Goal: Browse casually: Explore the website without a specific task or goal

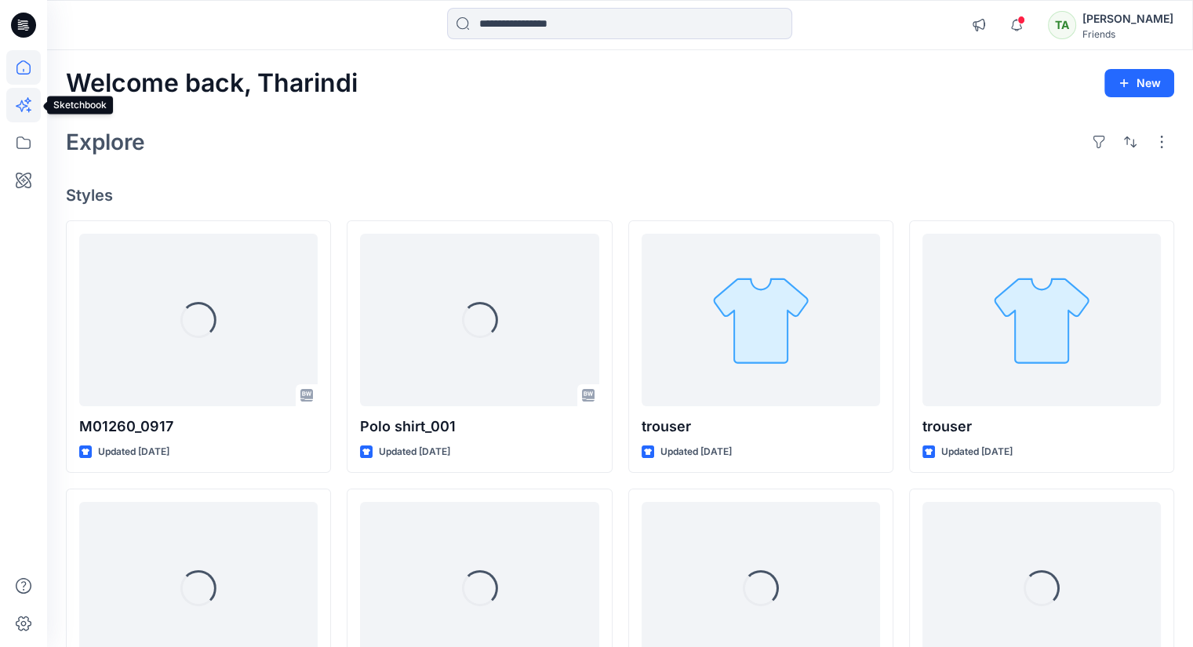
click at [21, 98] on icon at bounding box center [23, 105] width 35 height 35
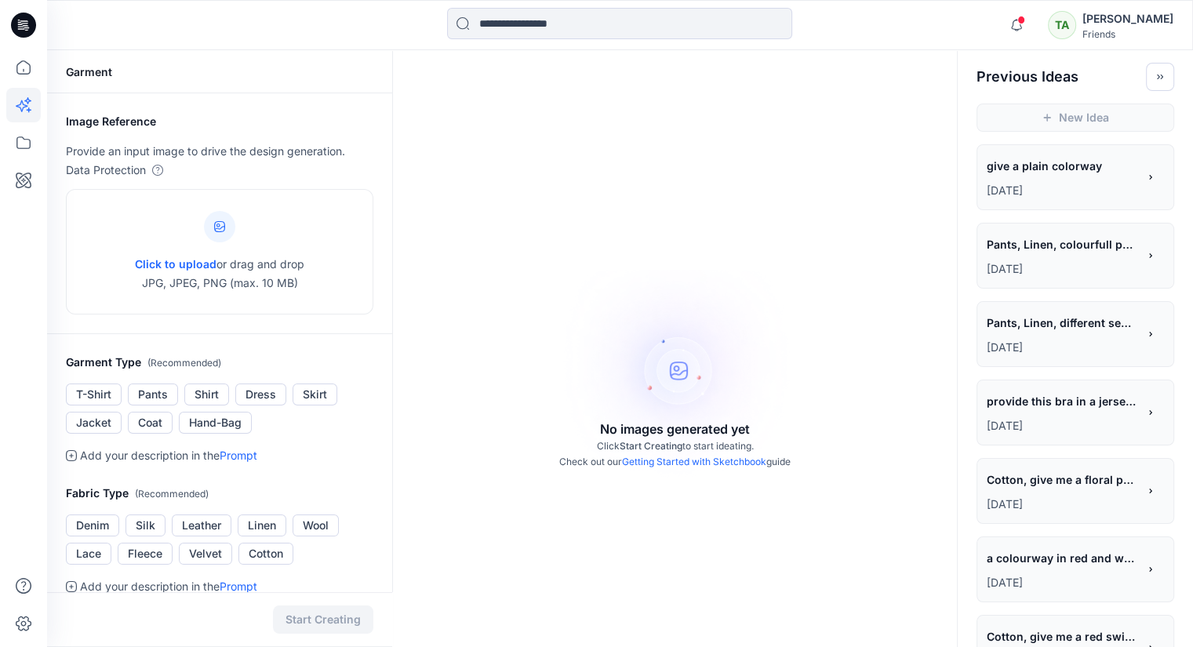
click at [1107, 255] on span "Pants, Linen, colourfull pants" at bounding box center [1061, 244] width 149 height 23
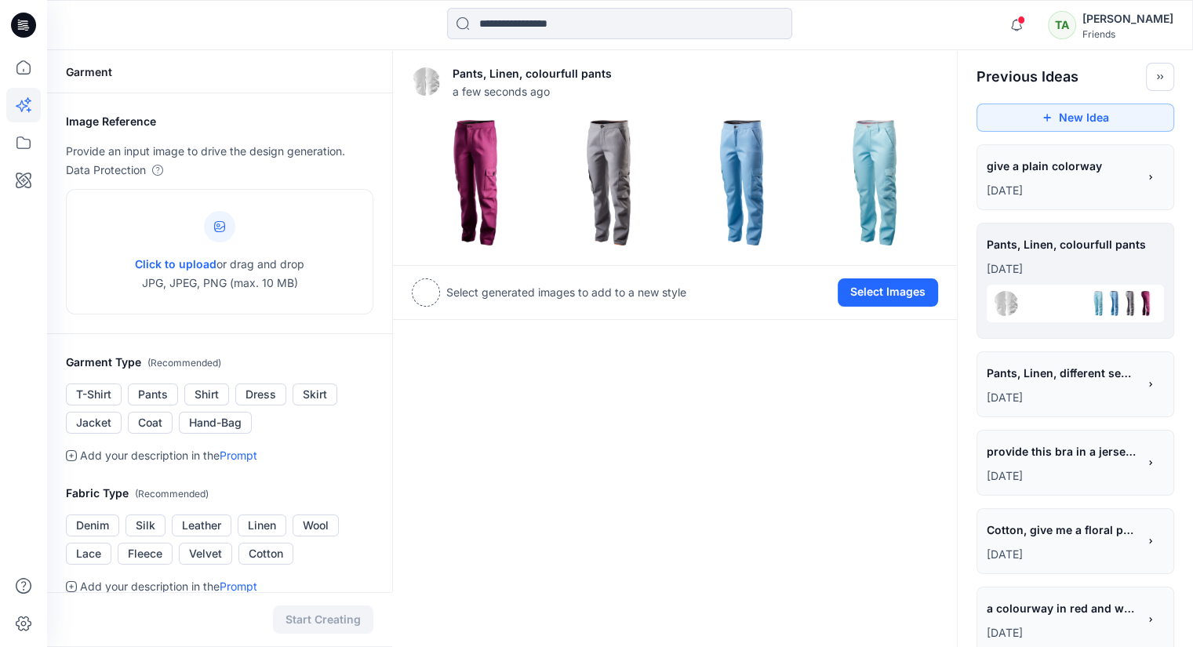
click at [1087, 387] on div "**********" at bounding box center [1062, 375] width 151 height 27
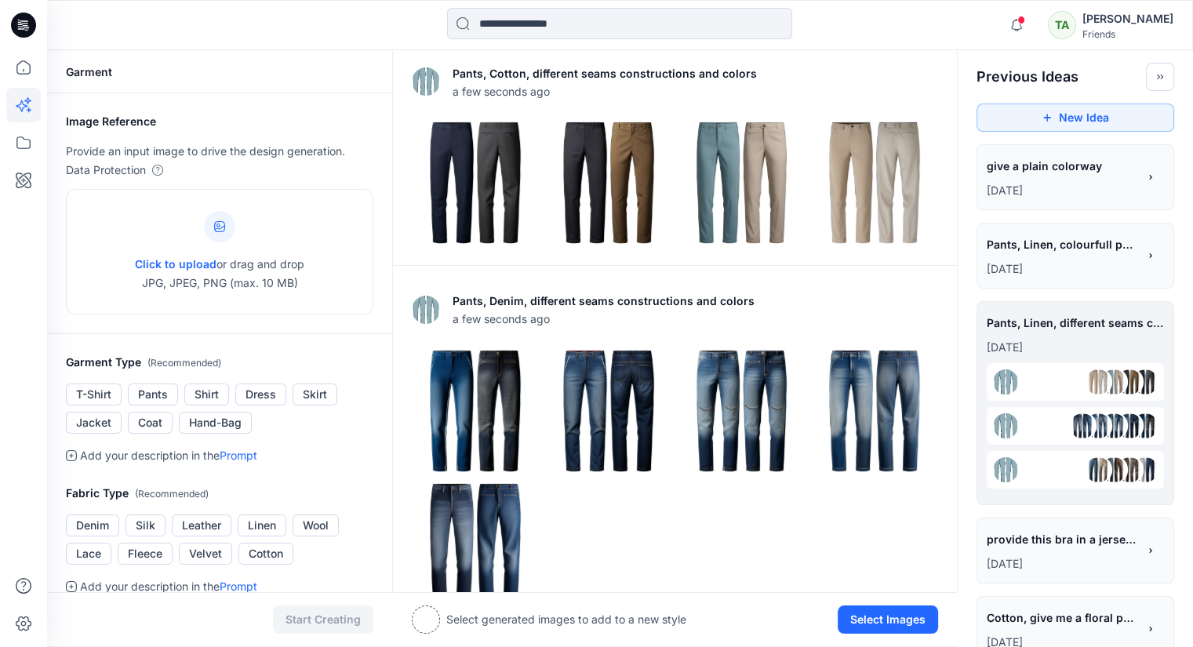
click at [1037, 371] on div at bounding box center [1075, 382] width 177 height 38
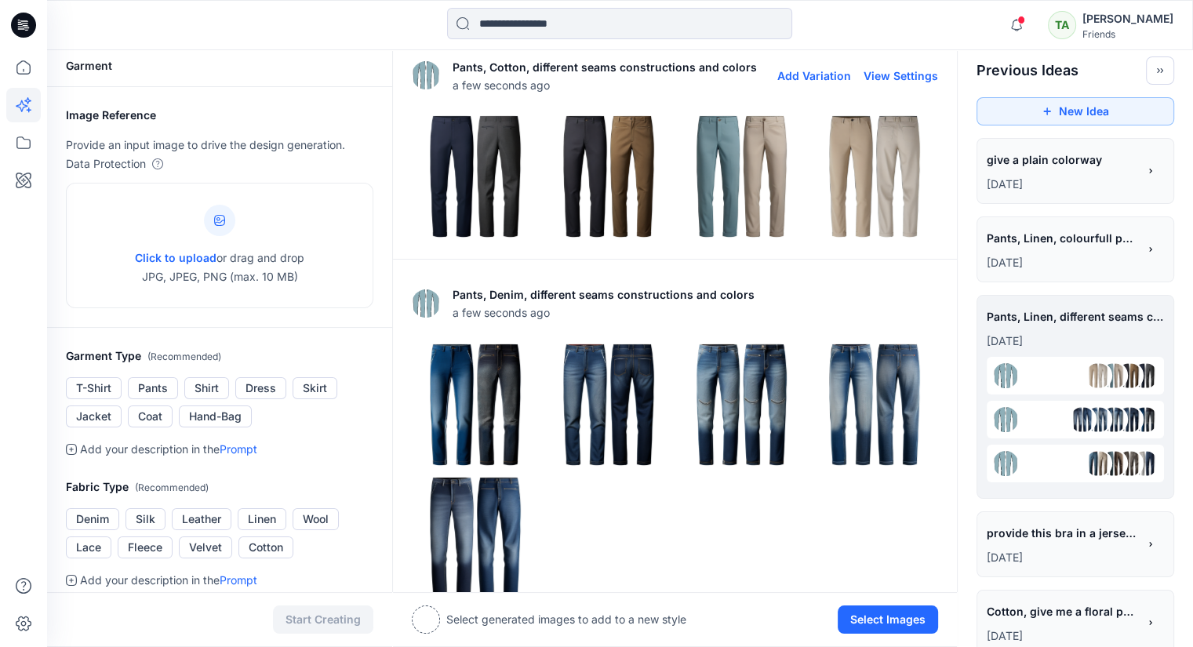
click at [421, 69] on img at bounding box center [426, 75] width 28 height 28
click at [901, 73] on button "View Settings" at bounding box center [901, 75] width 75 height 13
type textarea "**********"
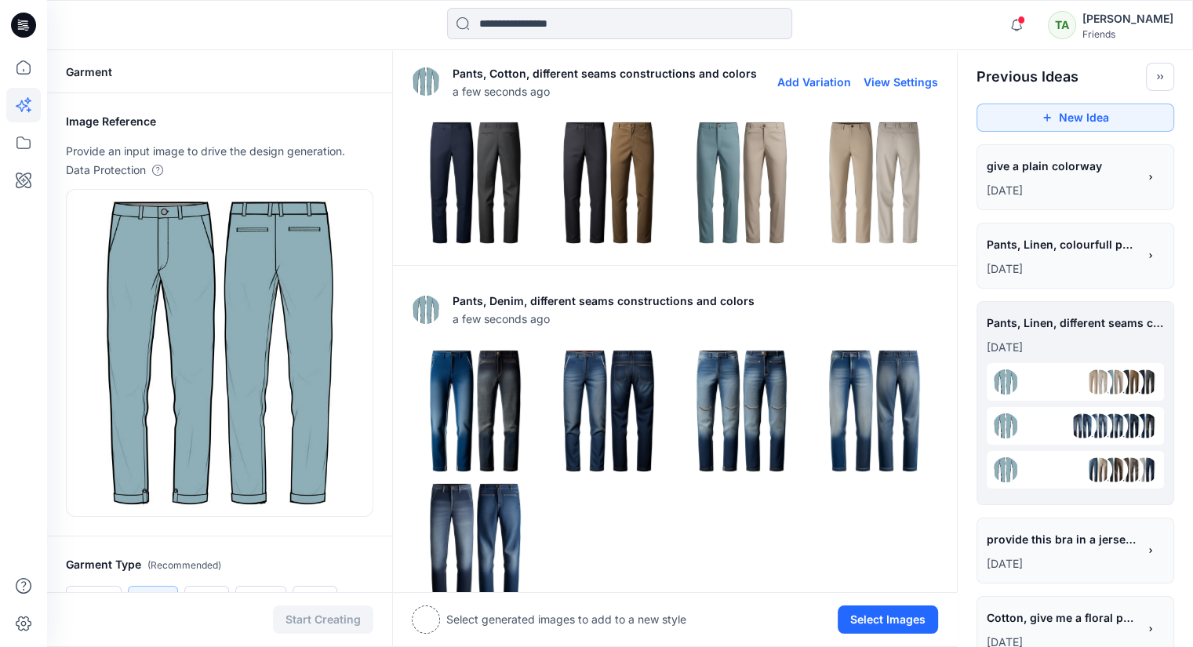
scroll to position [78, 0]
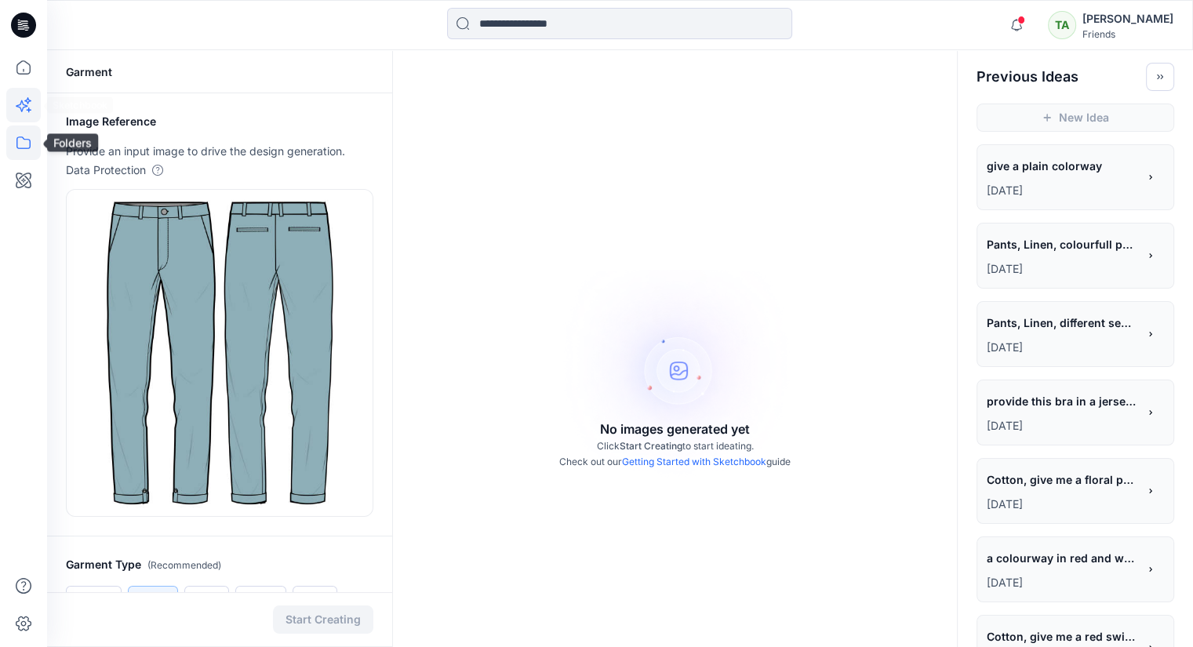
drag, startPoint x: 28, startPoint y: 138, endPoint x: 13, endPoint y: 144, distance: 16.6
click at [28, 138] on icon at bounding box center [23, 143] width 35 height 35
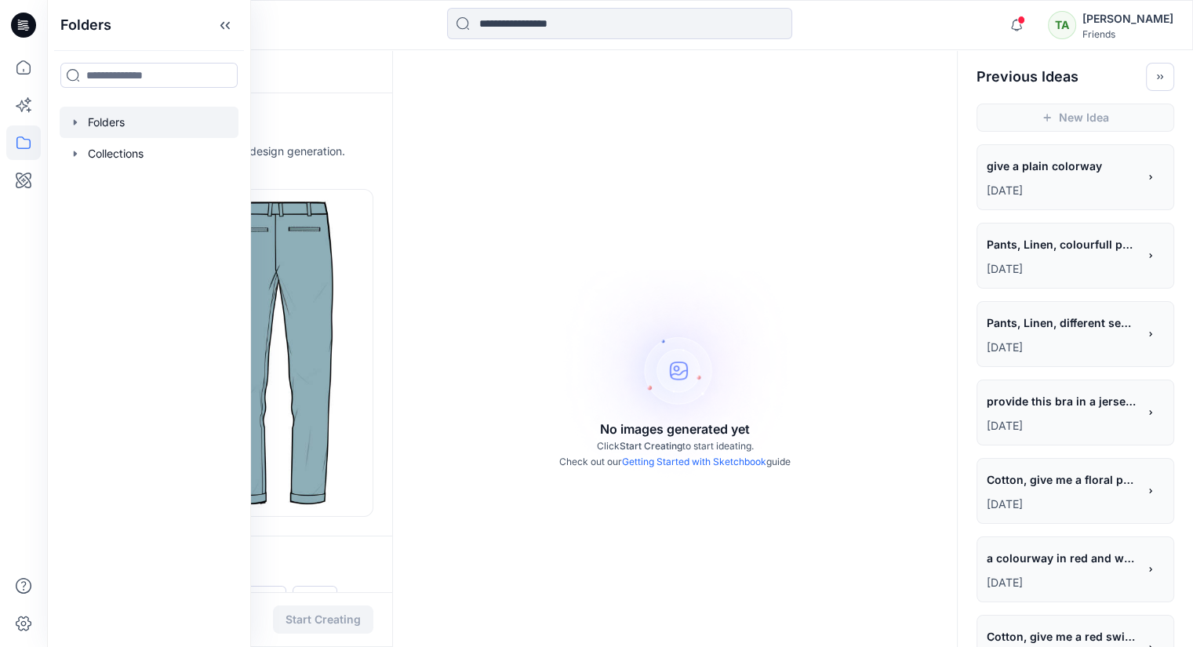
click at [143, 128] on div at bounding box center [149, 122] width 179 height 31
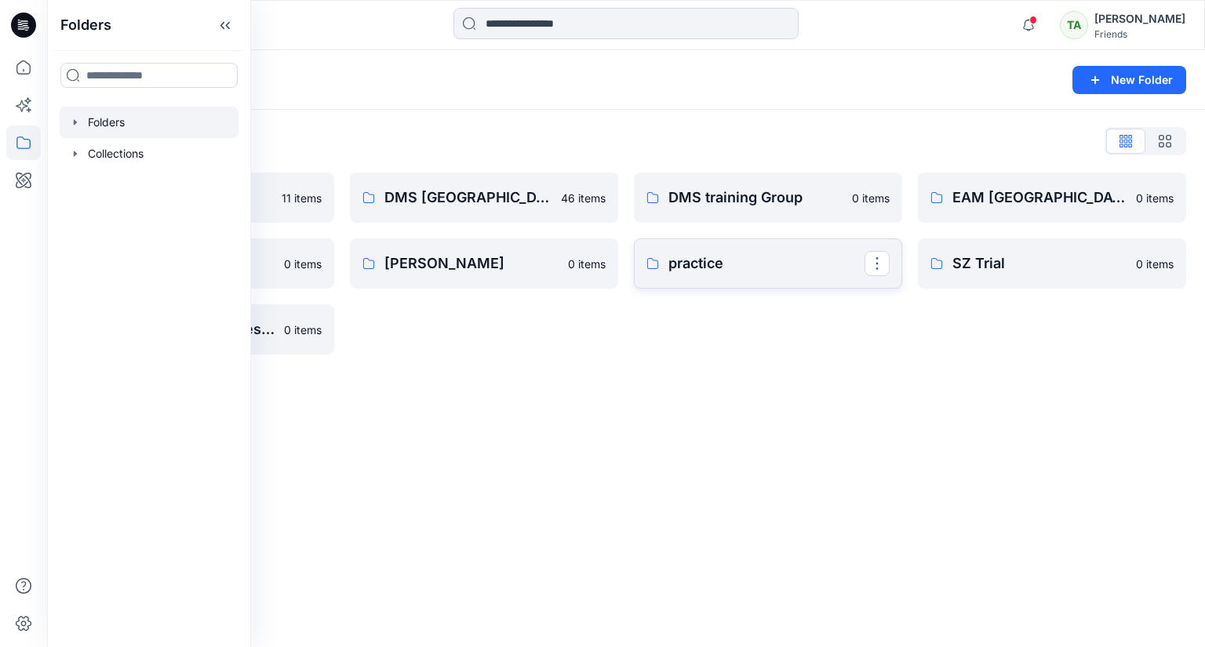
click at [853, 261] on p "practice" at bounding box center [767, 264] width 196 height 22
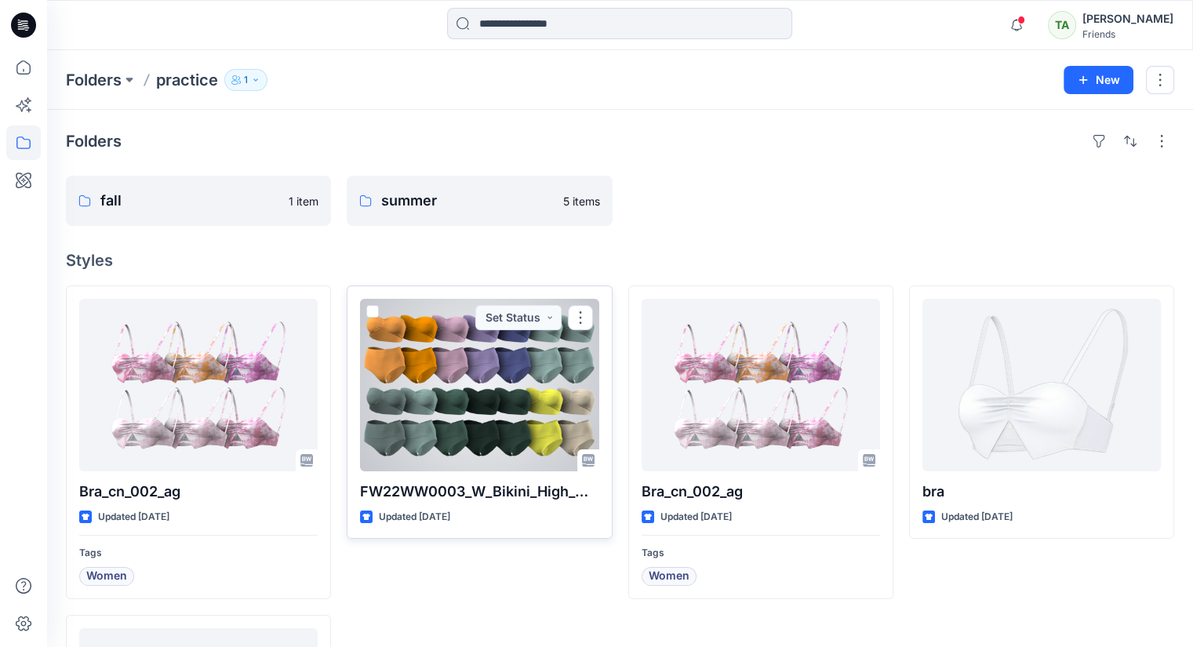
click at [487, 409] on div at bounding box center [479, 385] width 239 height 173
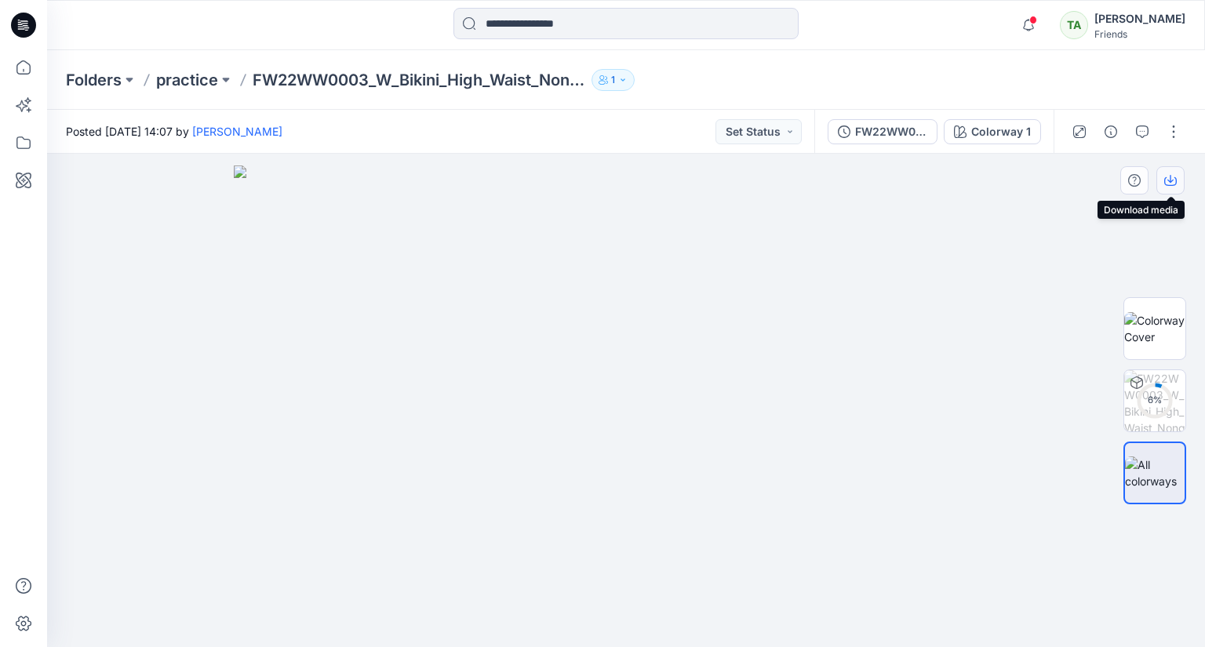
click at [1176, 181] on icon "button" at bounding box center [1170, 181] width 13 height 9
click at [1178, 139] on button "button" at bounding box center [1173, 131] width 25 height 25
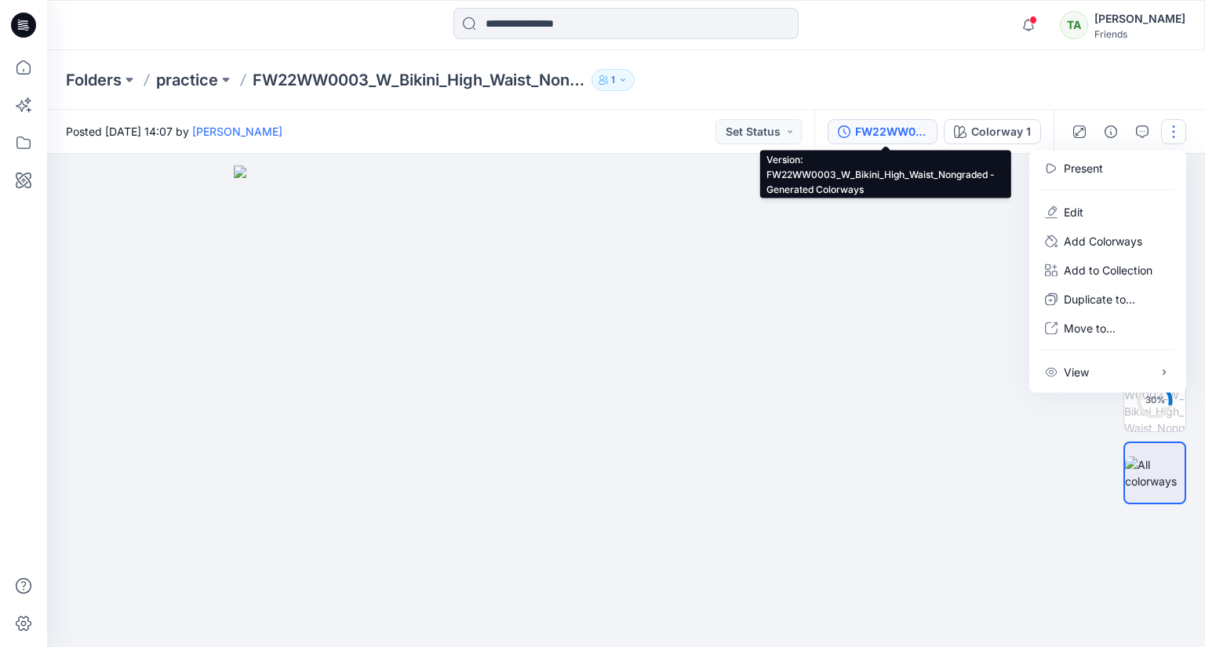
click at [901, 120] on button "FW22WW0003_W_Bikini_High_Waist_Nongraded - Generated Colorways" at bounding box center [883, 131] width 110 height 25
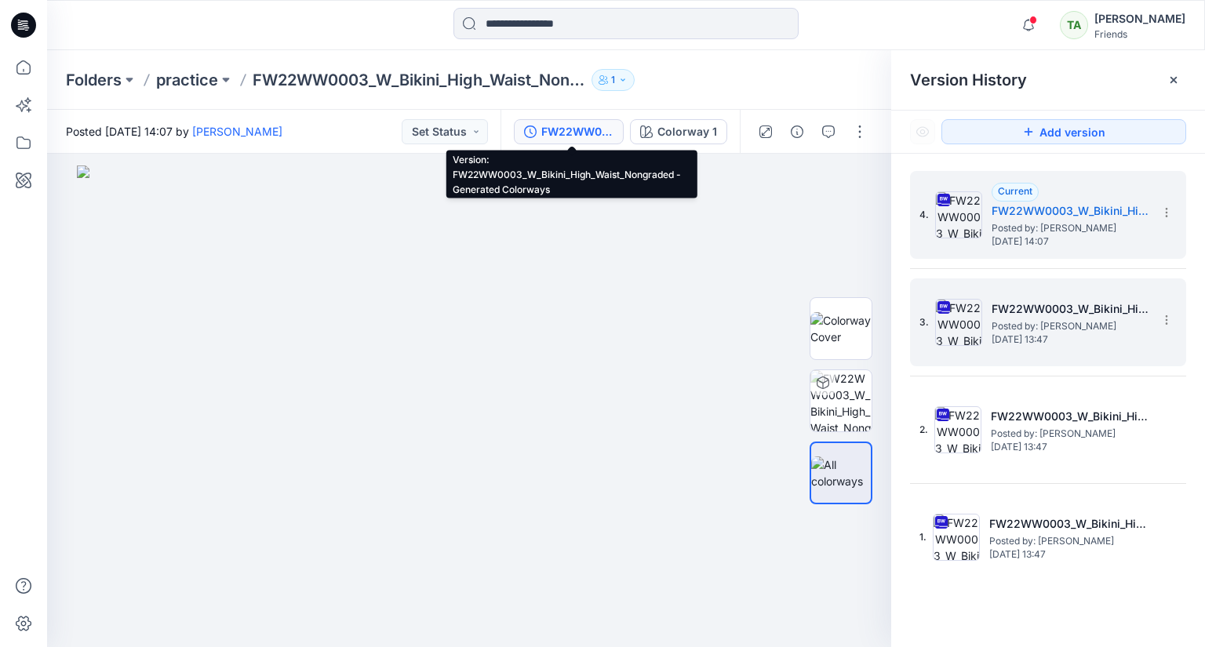
click at [1015, 342] on span "[DATE] 13:47" at bounding box center [1070, 339] width 157 height 11
